Goal: Find specific page/section: Find specific page/section

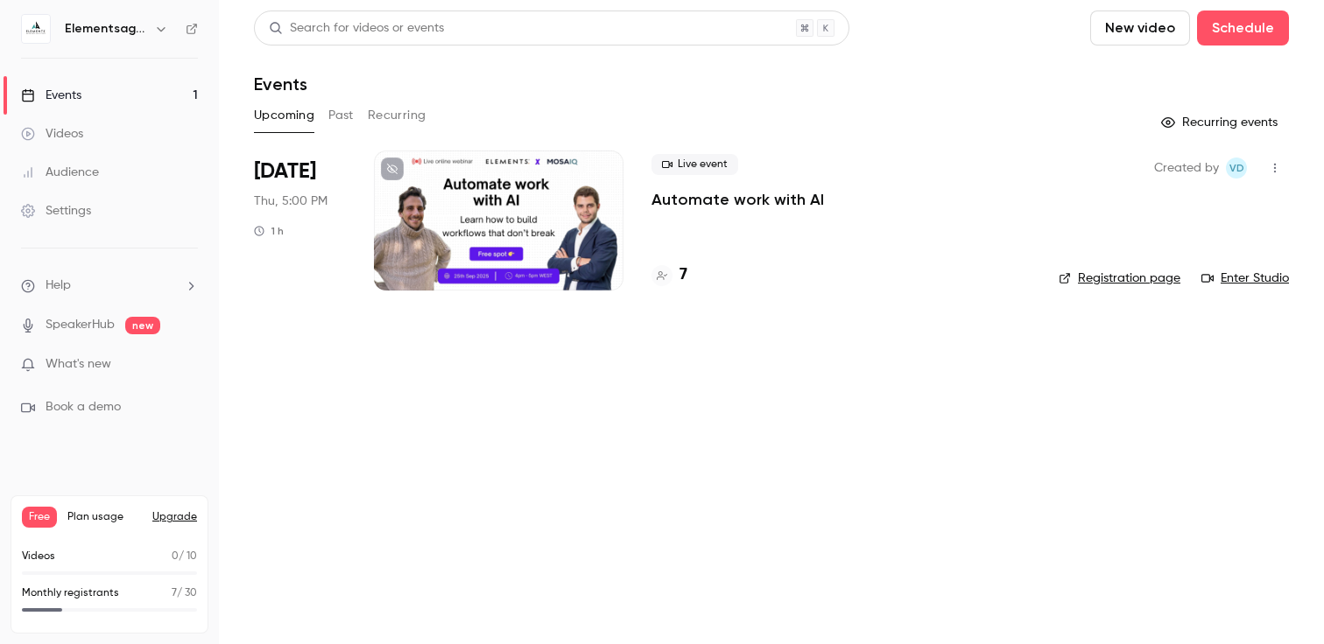
click at [693, 271] on div "7" at bounding box center [840, 276] width 379 height 24
click at [685, 271] on h4 "7" at bounding box center [683, 276] width 8 height 24
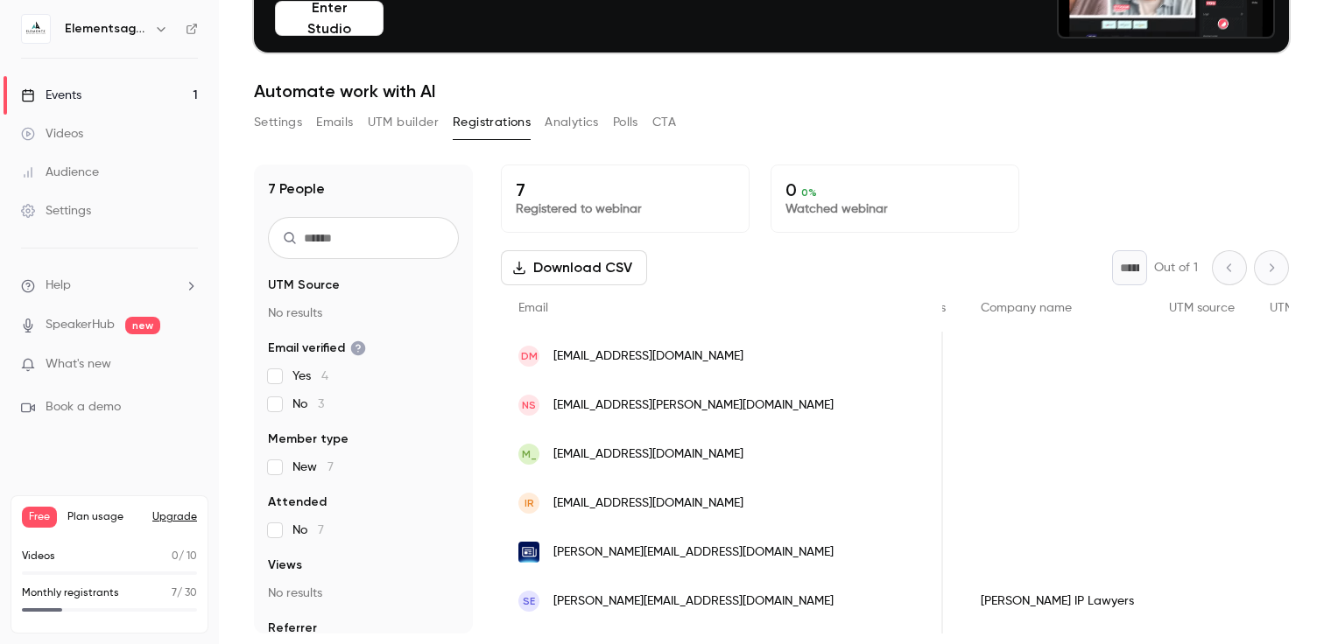
scroll to position [41, 0]
